Goal: Book appointment/travel/reservation

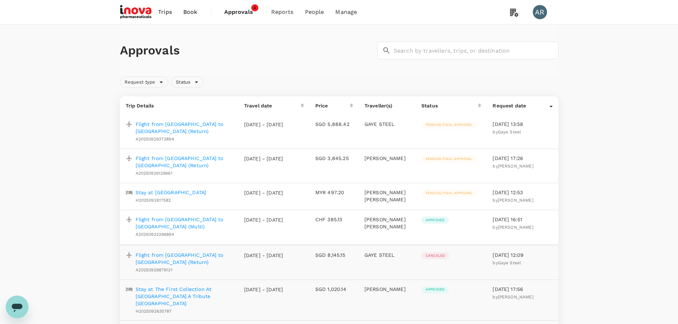
click at [189, 10] on span "Book" at bounding box center [190, 12] width 14 height 9
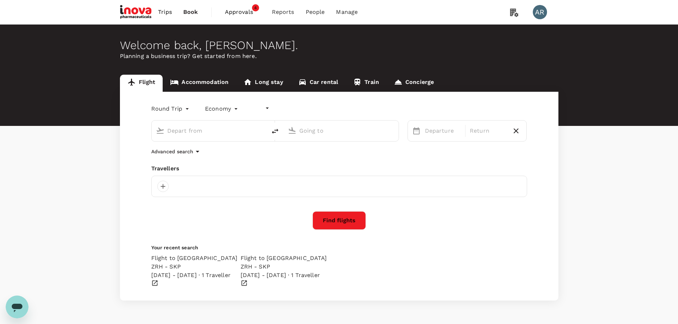
type input "undefined, undefined (any)"
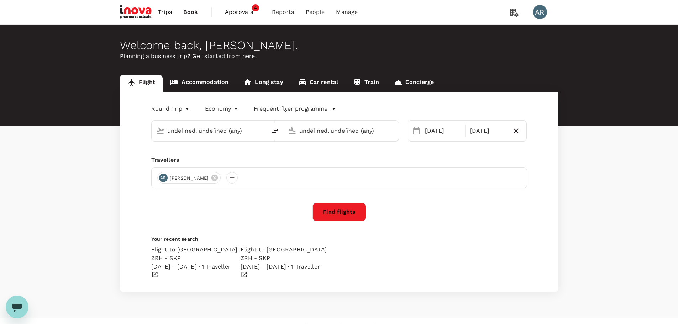
type input "Singapore Changi (SIN)"
type input "Shanghai Pudong Intl (PVG)"
click at [225, 80] on link "Accommodation" at bounding box center [199, 83] width 73 height 17
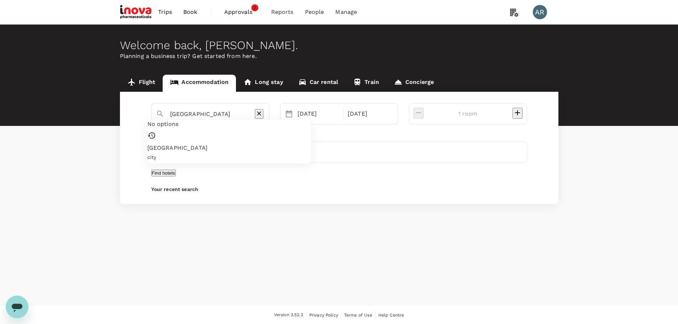
click at [237, 110] on input "Shanghai" at bounding box center [207, 114] width 75 height 11
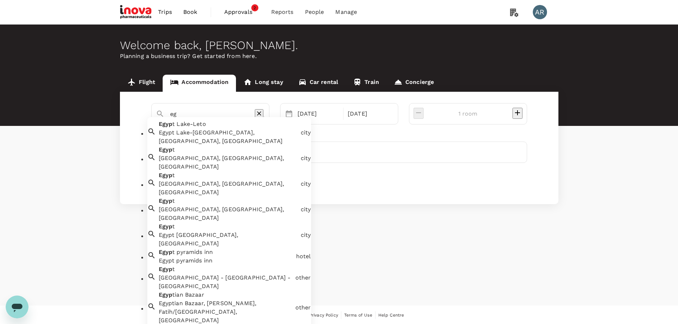
type input "e"
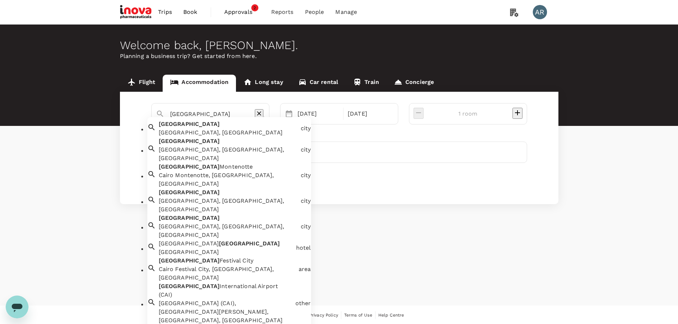
click at [189, 137] on div "Cairo, Egypt" at bounding box center [228, 133] width 139 height 9
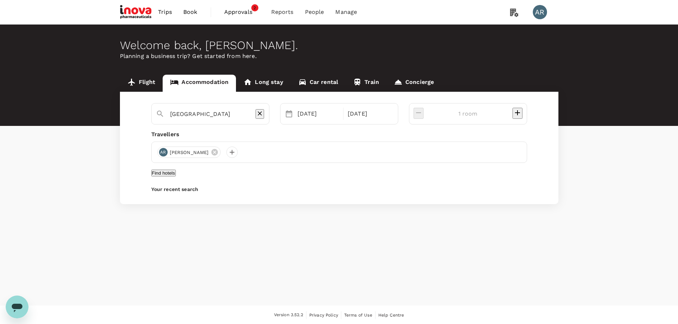
type input "Cairo"
click at [176, 177] on button "Find hotels" at bounding box center [163, 173] width 25 height 7
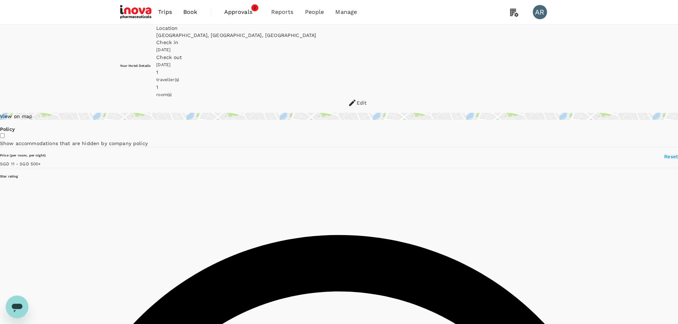
type input "9.52"
click at [189, 15] on span "Book" at bounding box center [190, 12] width 14 height 9
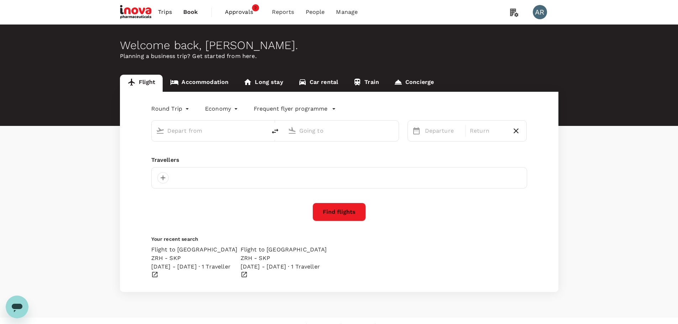
type input "Singapore Changi (SIN)"
type input "Shanghai Pudong Intl (PVG)"
type input "Singapore Changi (SIN)"
type input "Shanghai Pudong Intl (PVG)"
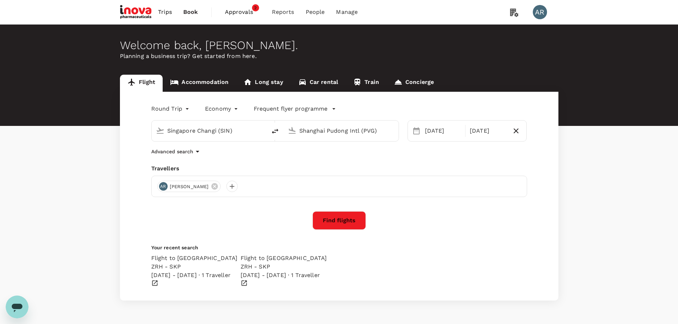
click at [198, 80] on link "Accommodation" at bounding box center [199, 83] width 73 height 17
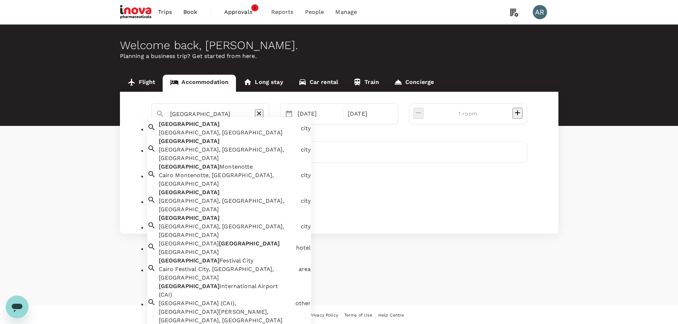
click at [199, 114] on input "Cairo" at bounding box center [207, 114] width 75 height 11
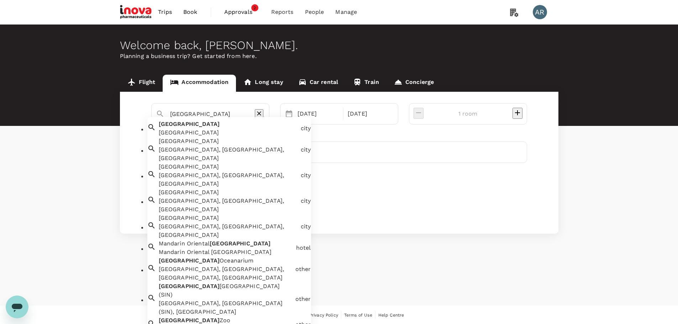
click at [199, 128] on div "Singapore Singapore" at bounding box center [227, 127] width 142 height 20
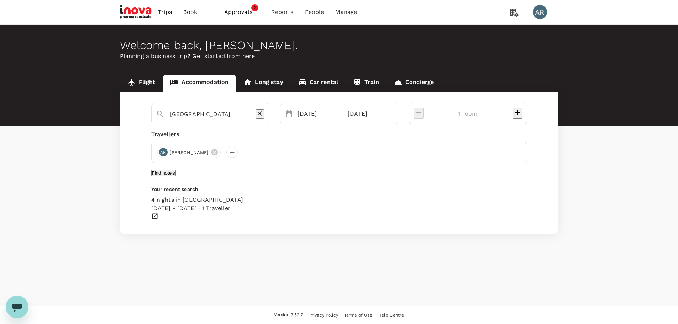
type input "Singapore"
click at [176, 172] on button "Find hotels" at bounding box center [163, 173] width 25 height 7
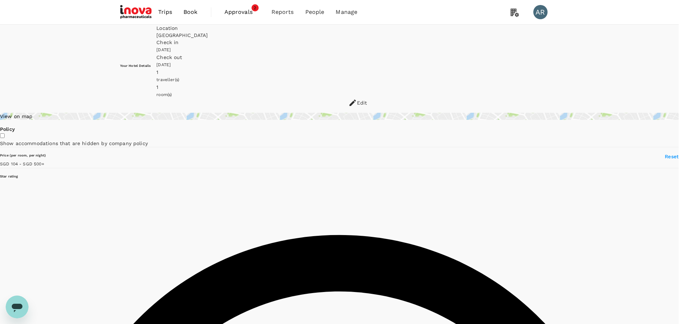
click at [534, 67] on div at bounding box center [342, 162] width 684 height 324
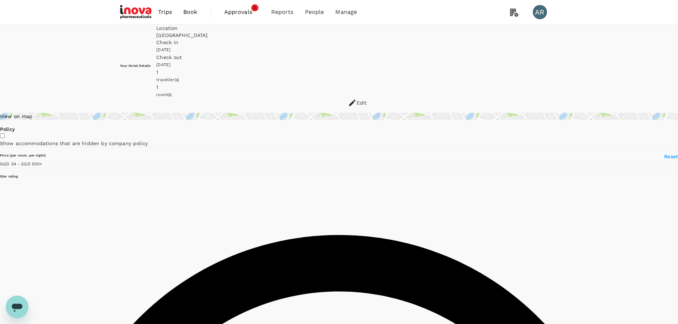
type input "33.91"
click at [357, 99] on icon at bounding box center [352, 103] width 9 height 9
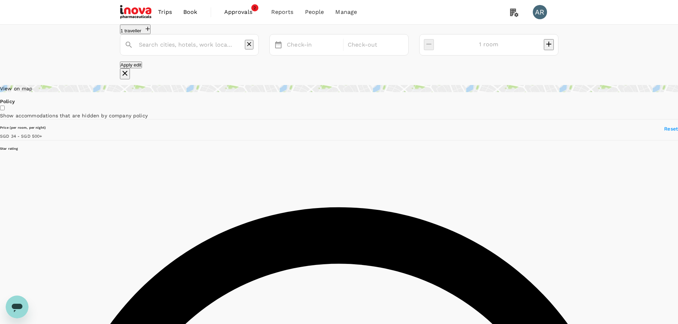
type input "Singapore"
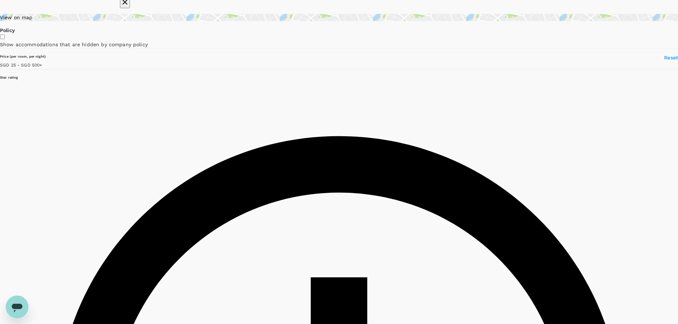
type input "25.08"
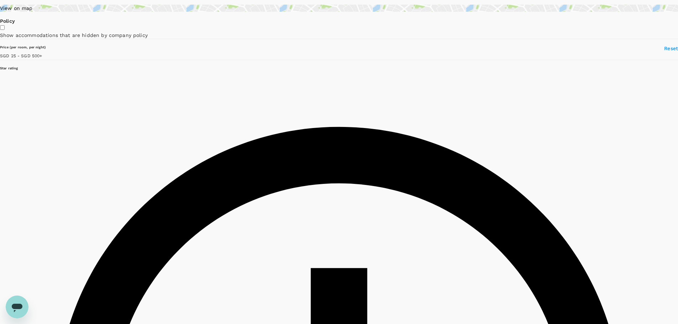
scroll to position [0, 0]
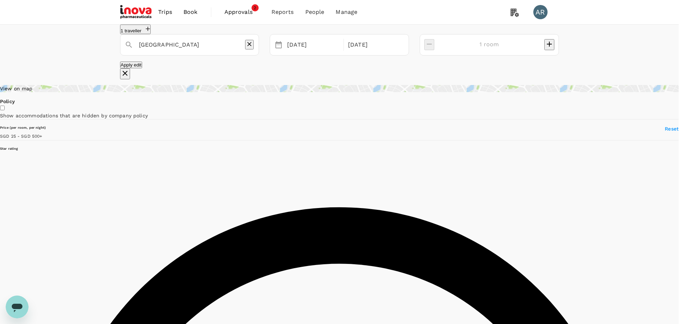
click at [549, 121] on div at bounding box center [342, 162] width 684 height 324
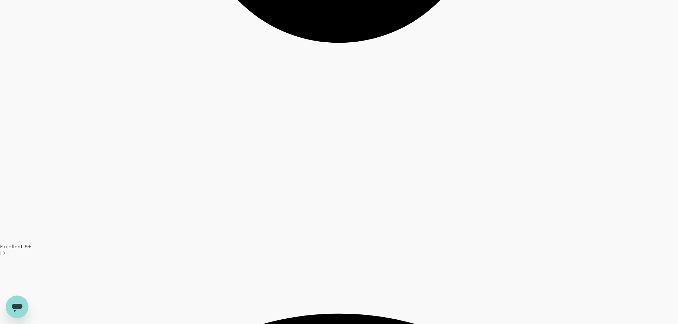
scroll to position [2080, 0]
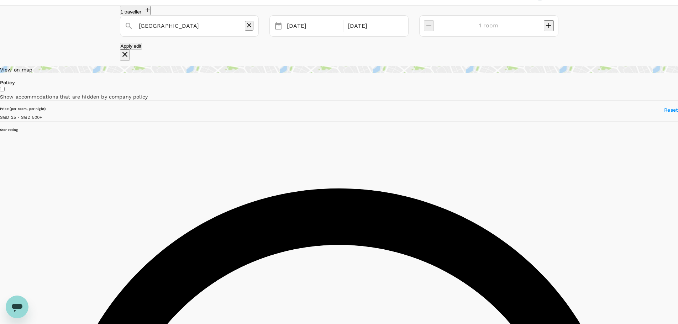
scroll to position [0, 0]
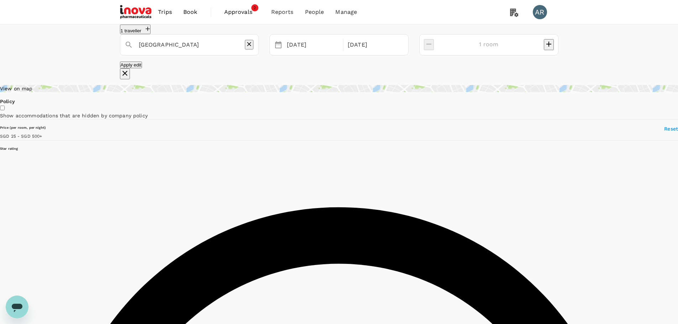
click at [177, 92] on div "View on map" at bounding box center [339, 88] width 678 height 7
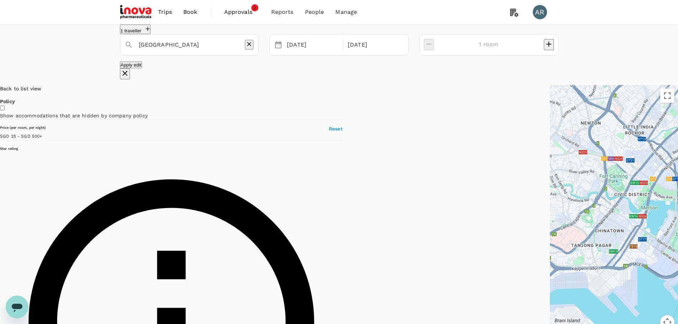
drag, startPoint x: 579, startPoint y: 259, endPoint x: 528, endPoint y: 163, distance: 109.3
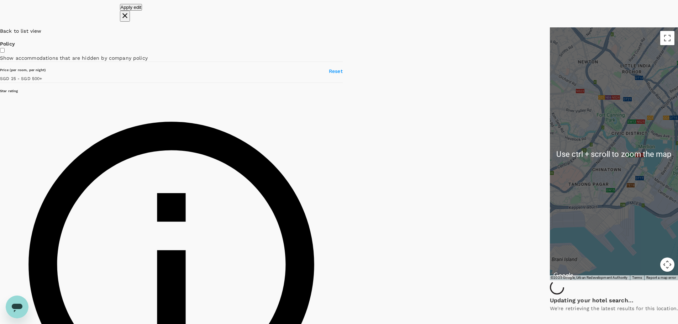
scroll to position [71, 0]
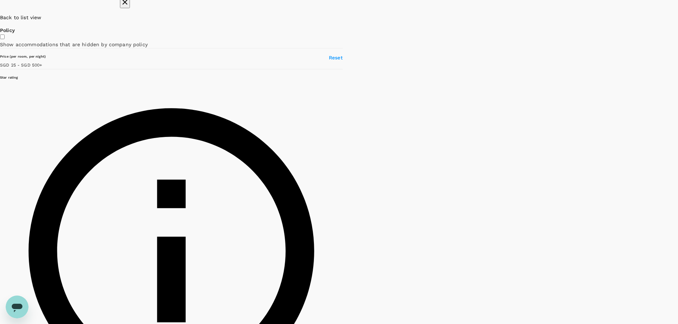
click at [678, 141] on div at bounding box center [678, 140] width 0 height 253
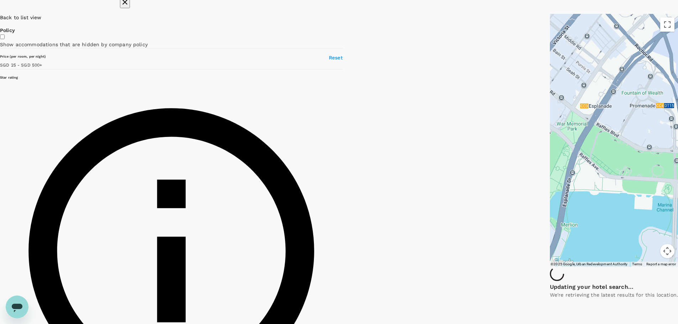
drag, startPoint x: 489, startPoint y: 151, endPoint x: 498, endPoint y: 181, distance: 31.5
click at [550, 181] on div at bounding box center [614, 140] width 128 height 253
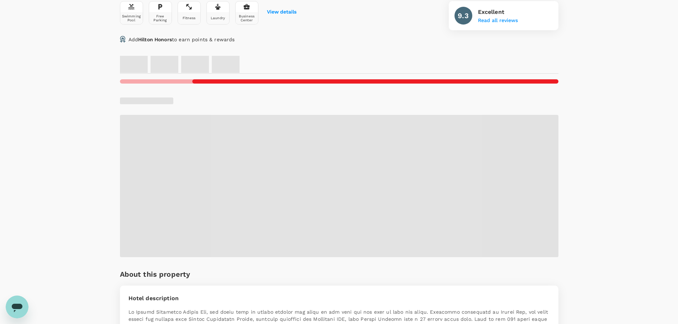
scroll to position [353, 0]
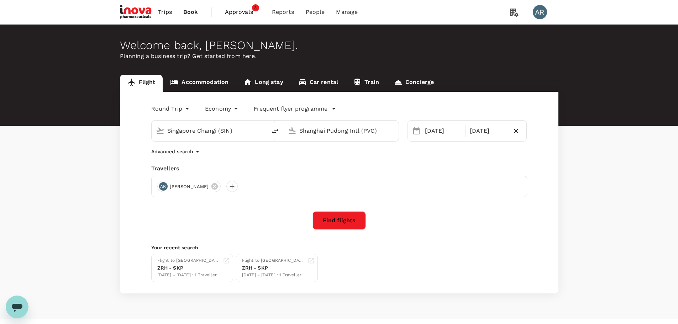
click at [243, 14] on span "Approvals" at bounding box center [243, 12] width 36 height 9
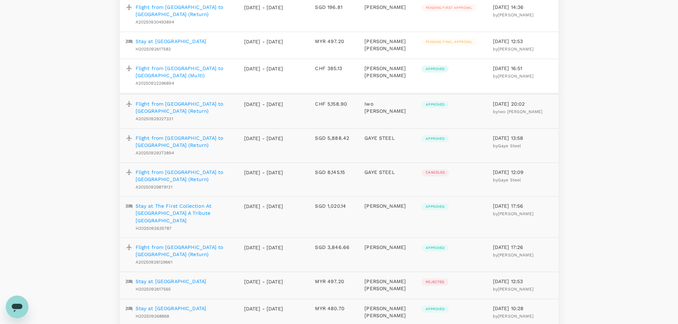
scroll to position [142, 0]
